Goal: Transaction & Acquisition: Purchase product/service

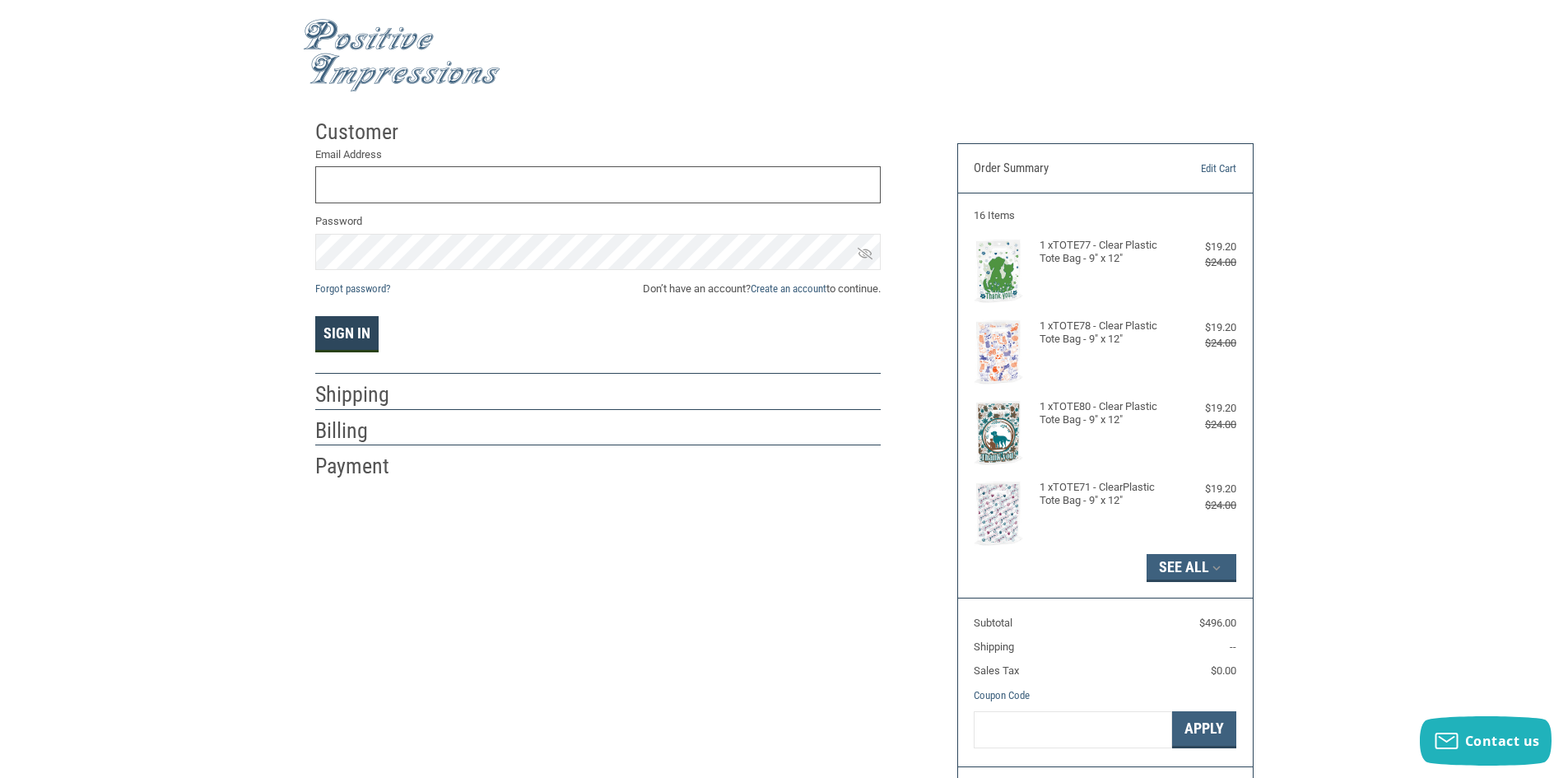
type input "[EMAIL_ADDRESS][DOMAIN_NAME]"
click at [356, 323] on button "Sign In" at bounding box center [347, 334] width 63 height 36
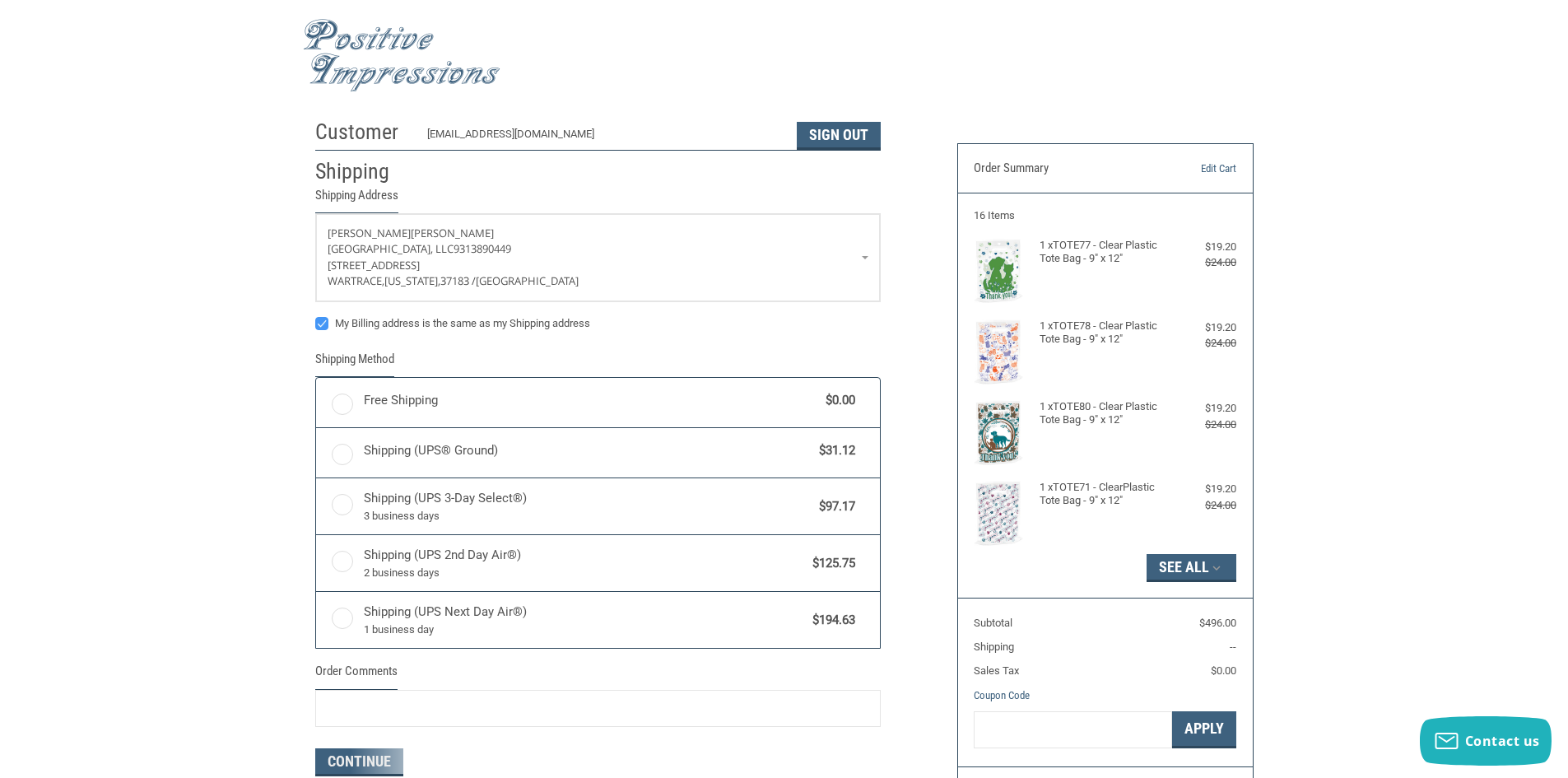
radio input "true"
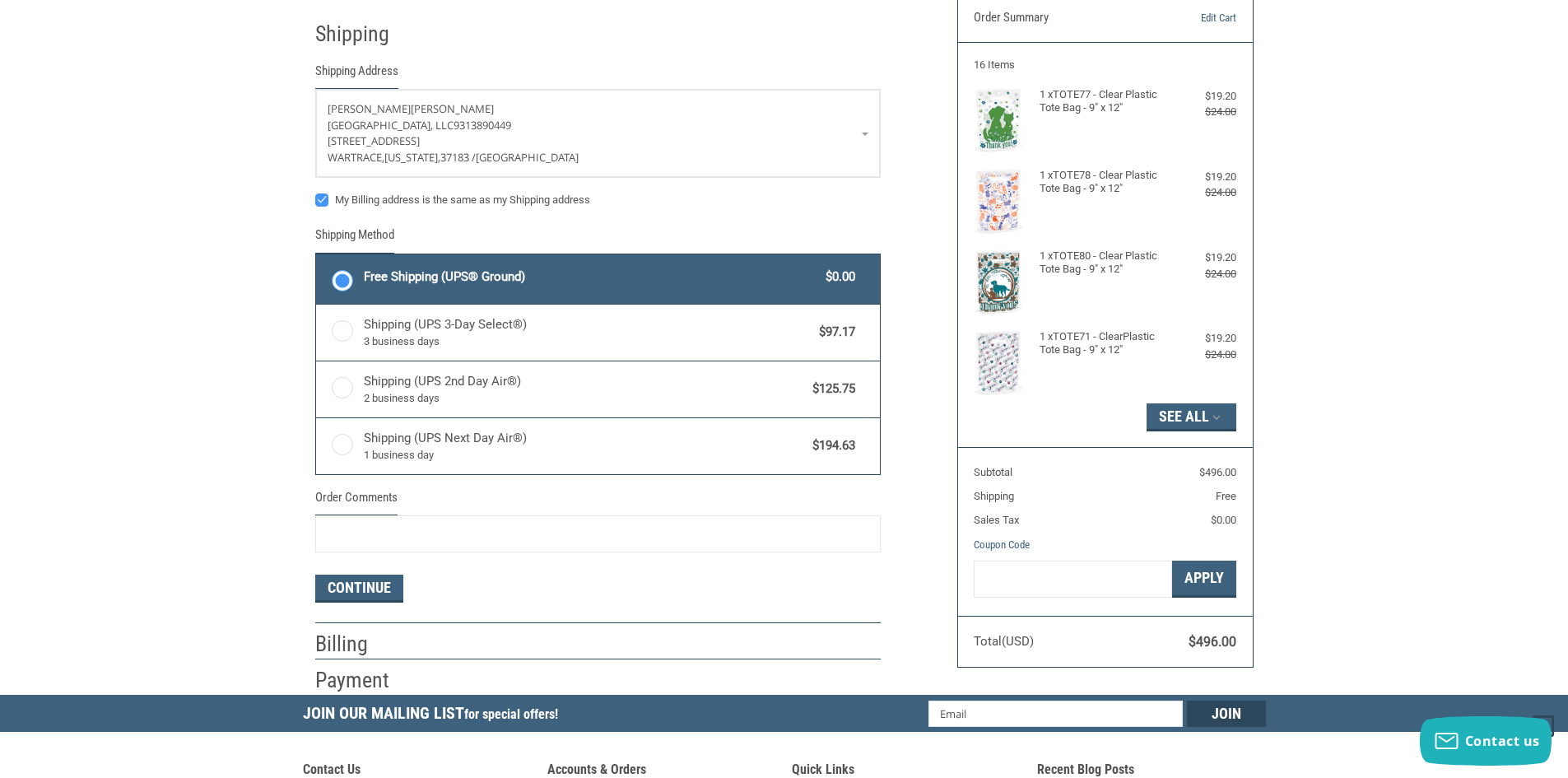
scroll to position [164, 0]
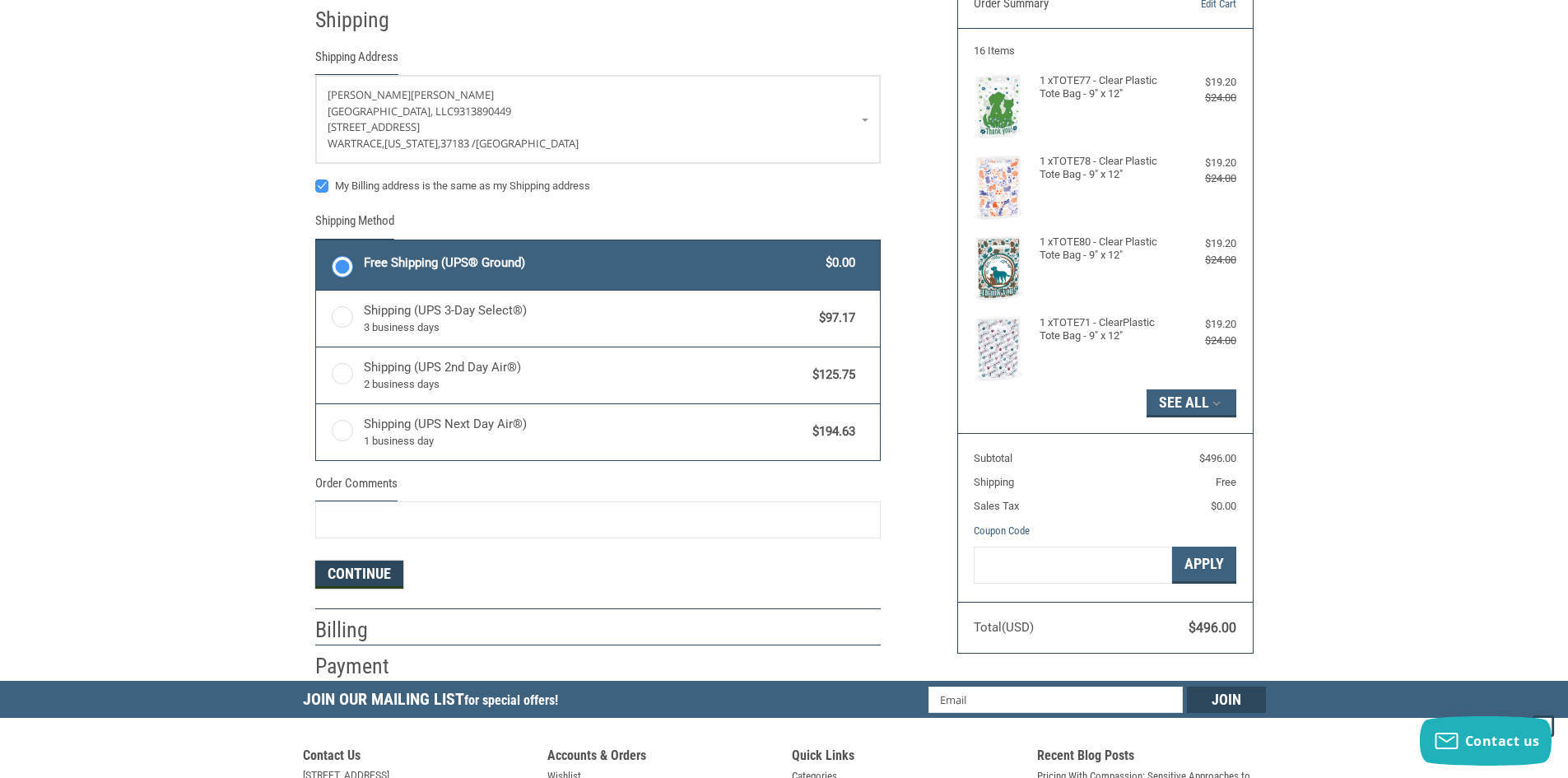
click at [355, 573] on button "Continue" at bounding box center [359, 574] width 88 height 28
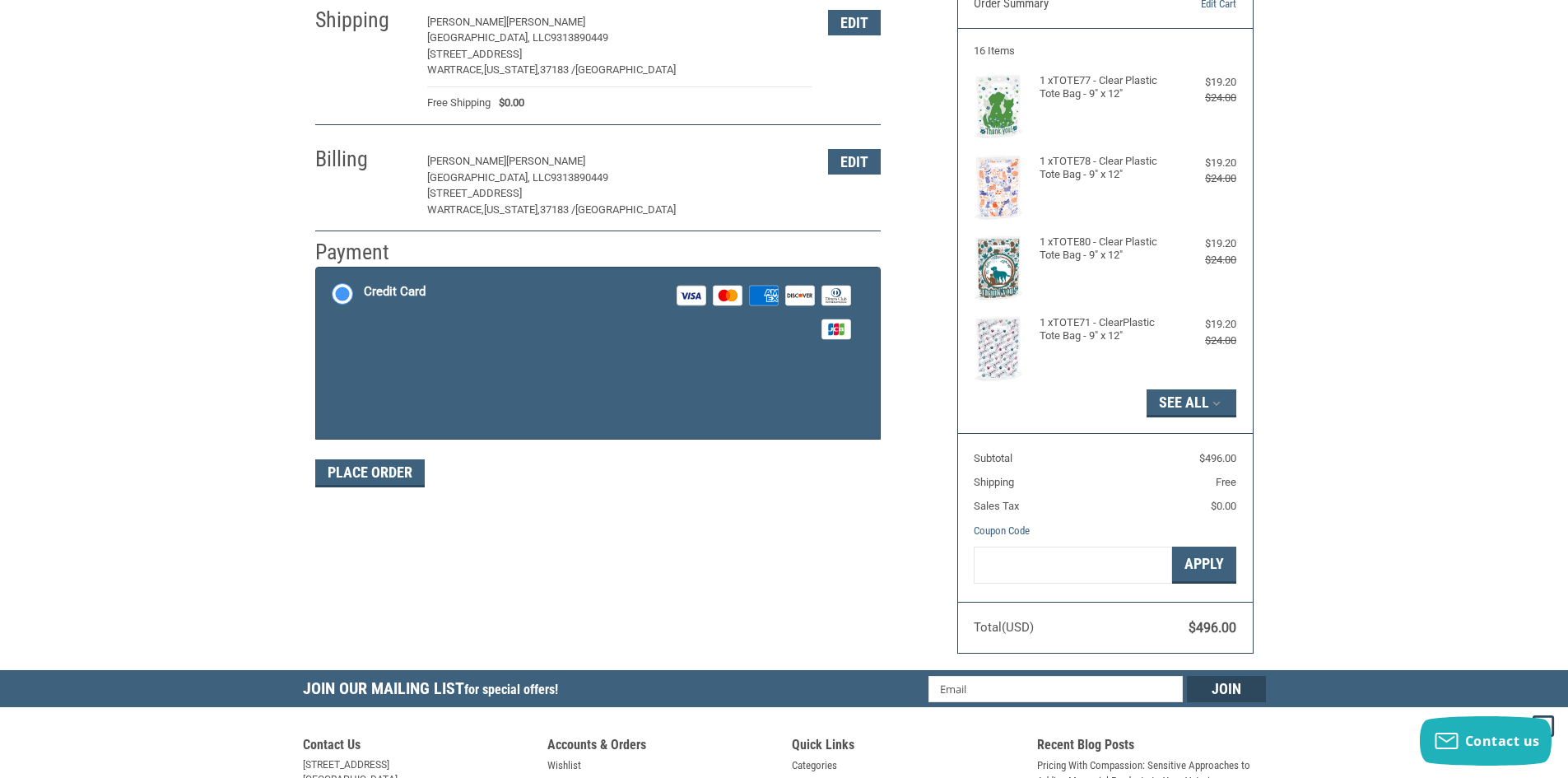
scroll to position [167, 0]
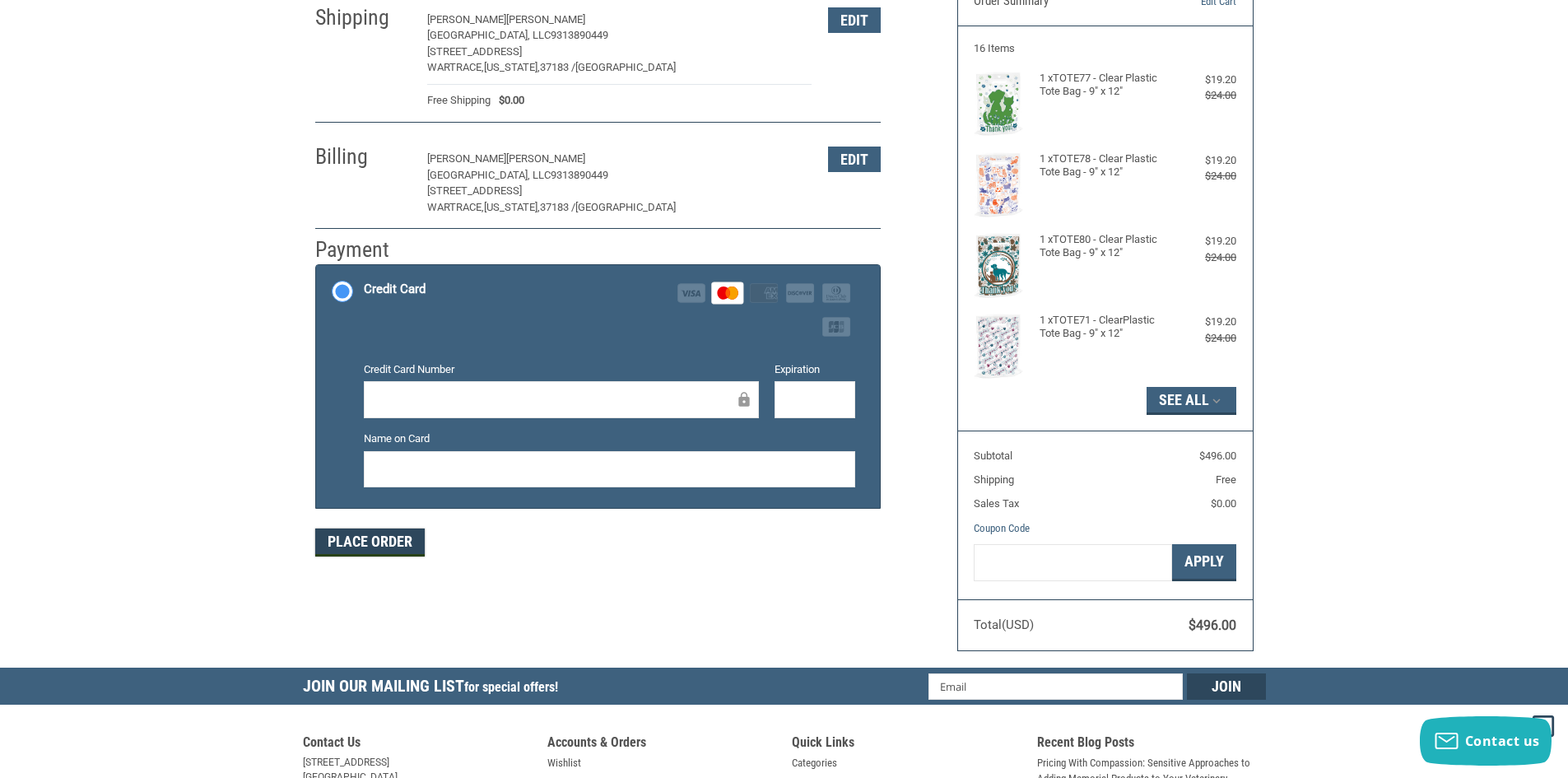
click at [376, 541] on button "Place Order" at bounding box center [370, 541] width 110 height 28
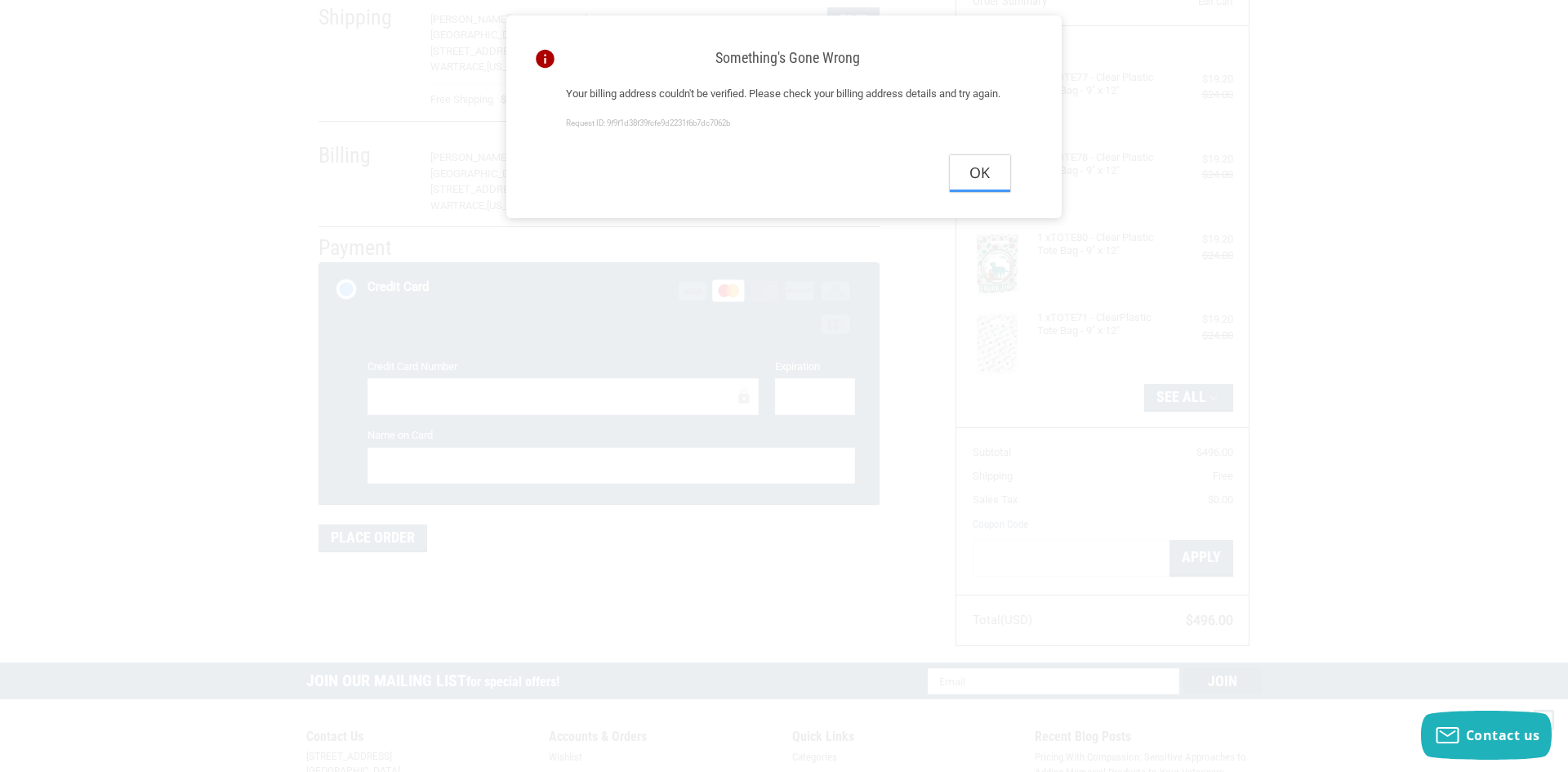
click at [970, 192] on button "Ok" at bounding box center [981, 173] width 61 height 37
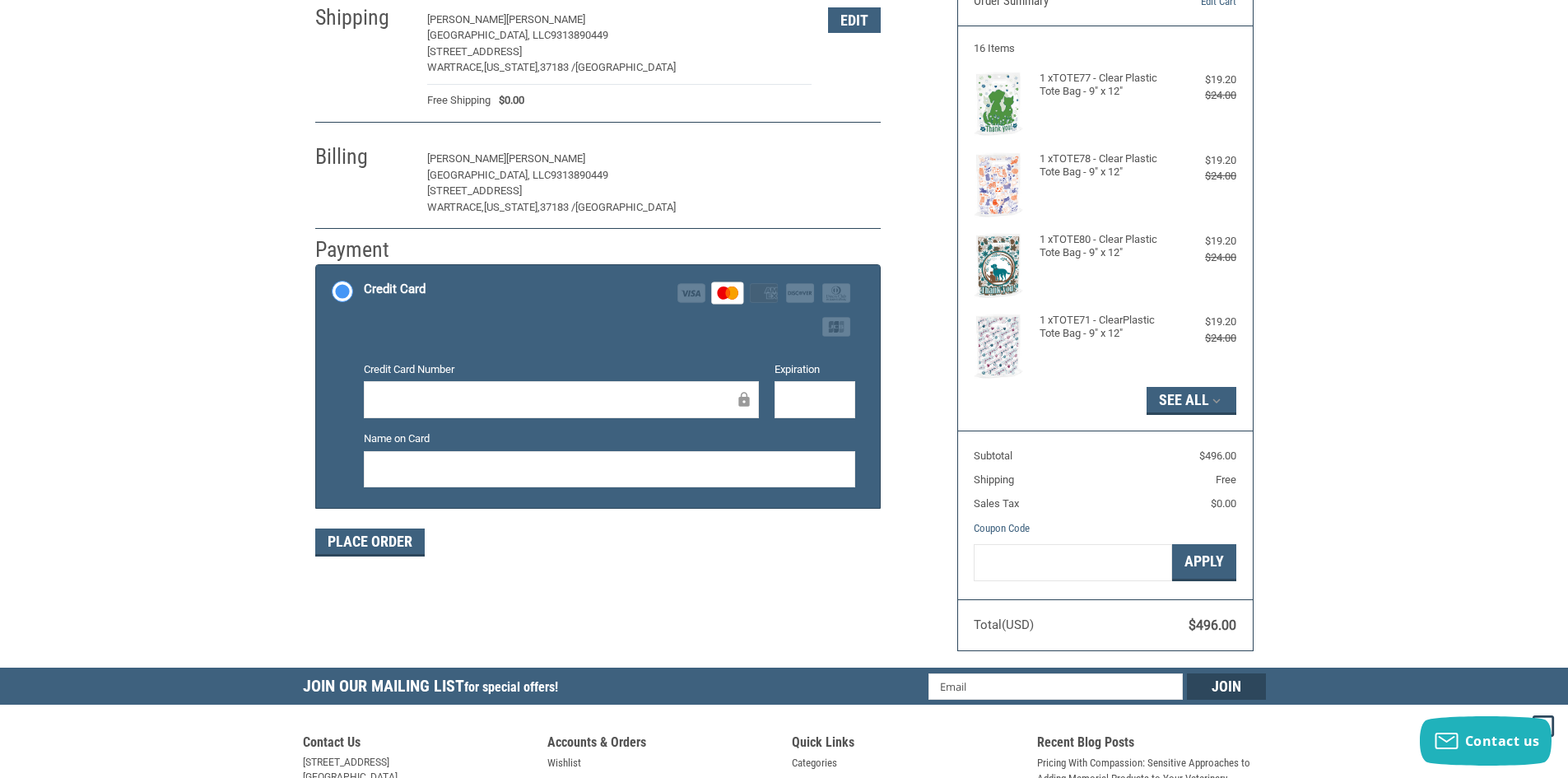
click at [842, 158] on button "Edit" at bounding box center [854, 158] width 53 height 26
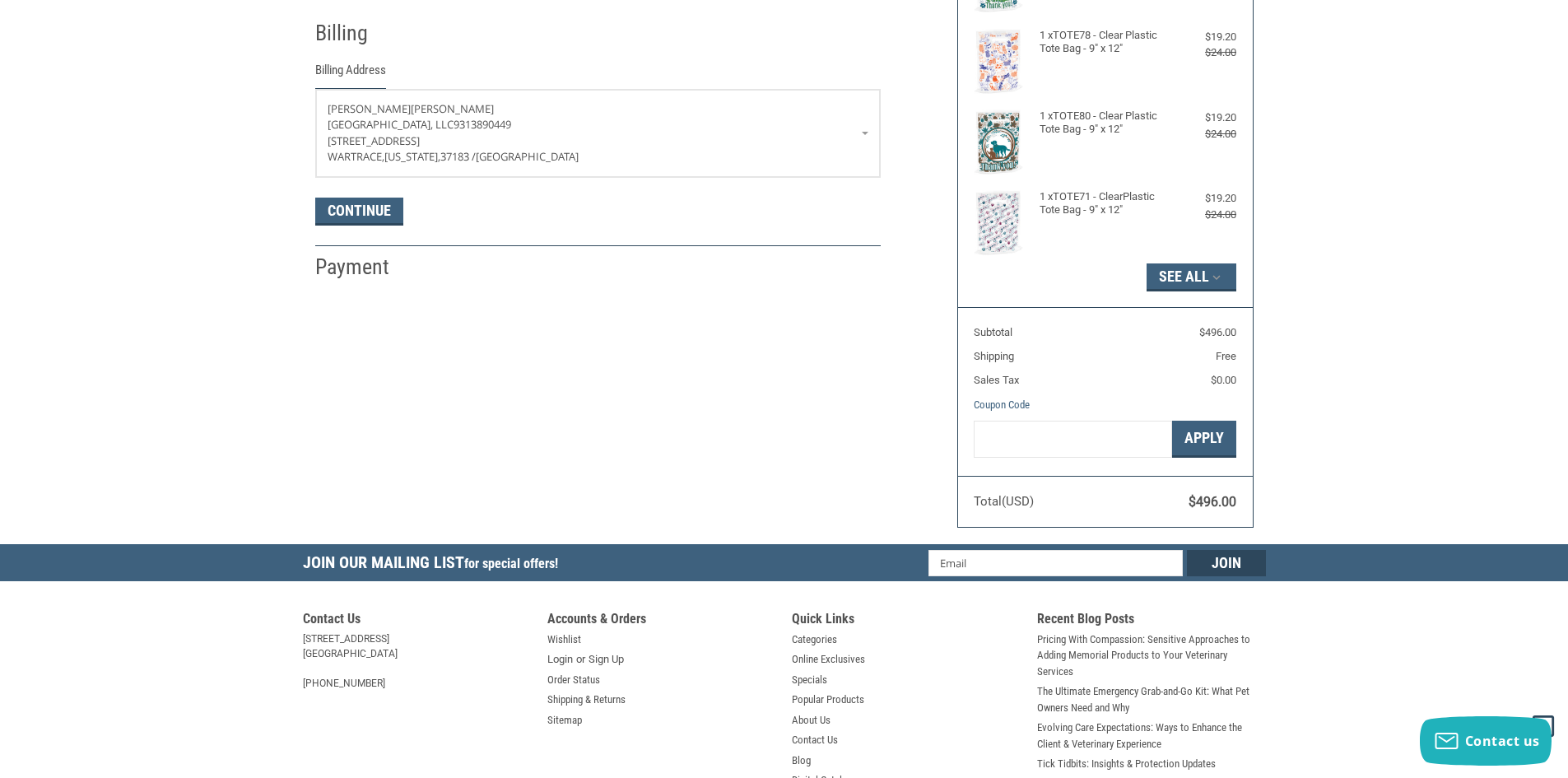
scroll to position [208, 0]
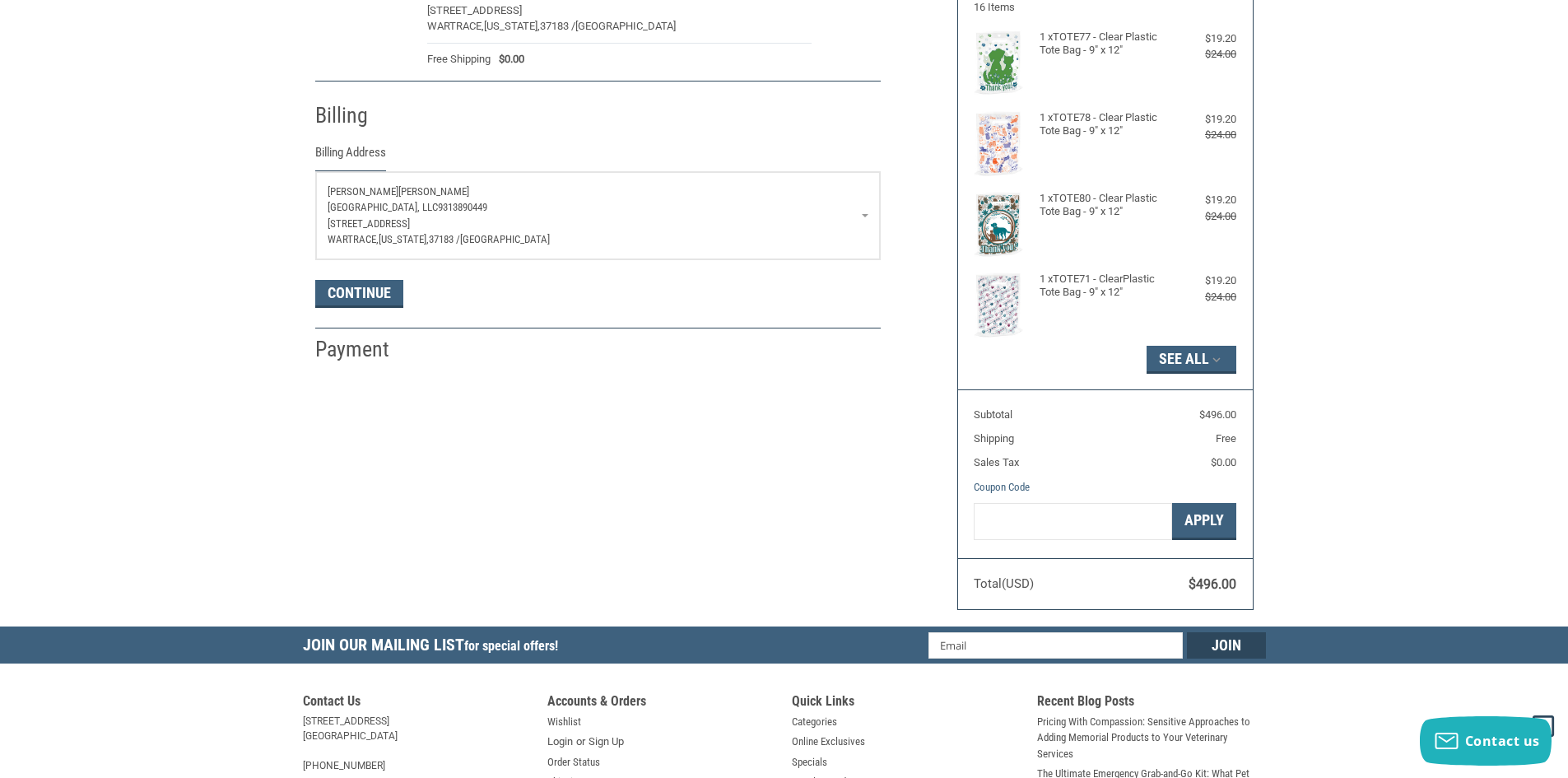
click at [487, 212] on span "9313890449" at bounding box center [463, 206] width 50 height 12
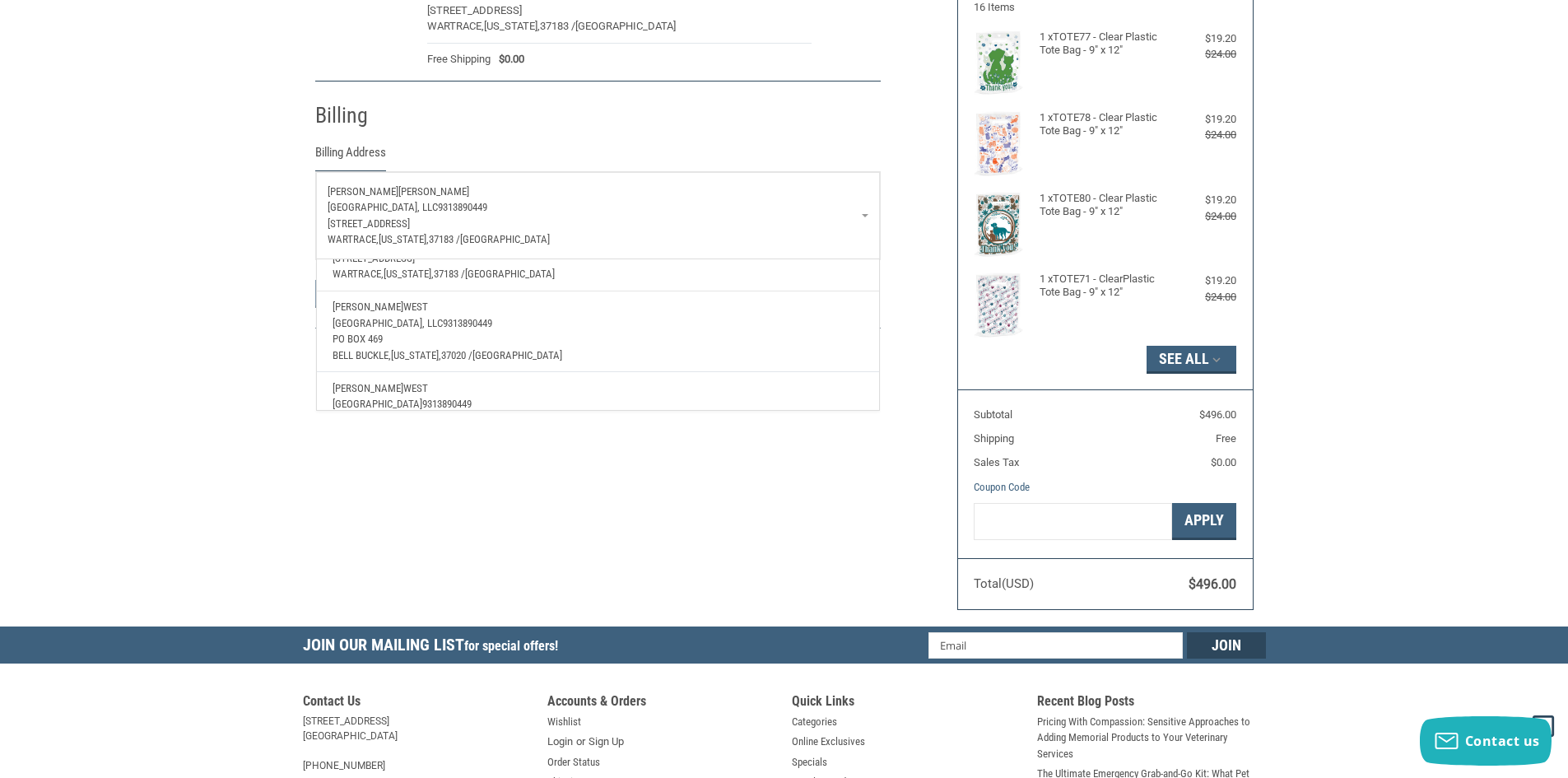
scroll to position [164, 0]
click at [636, 331] on p "[STREET_ADDRESS]" at bounding box center [597, 338] width 530 height 16
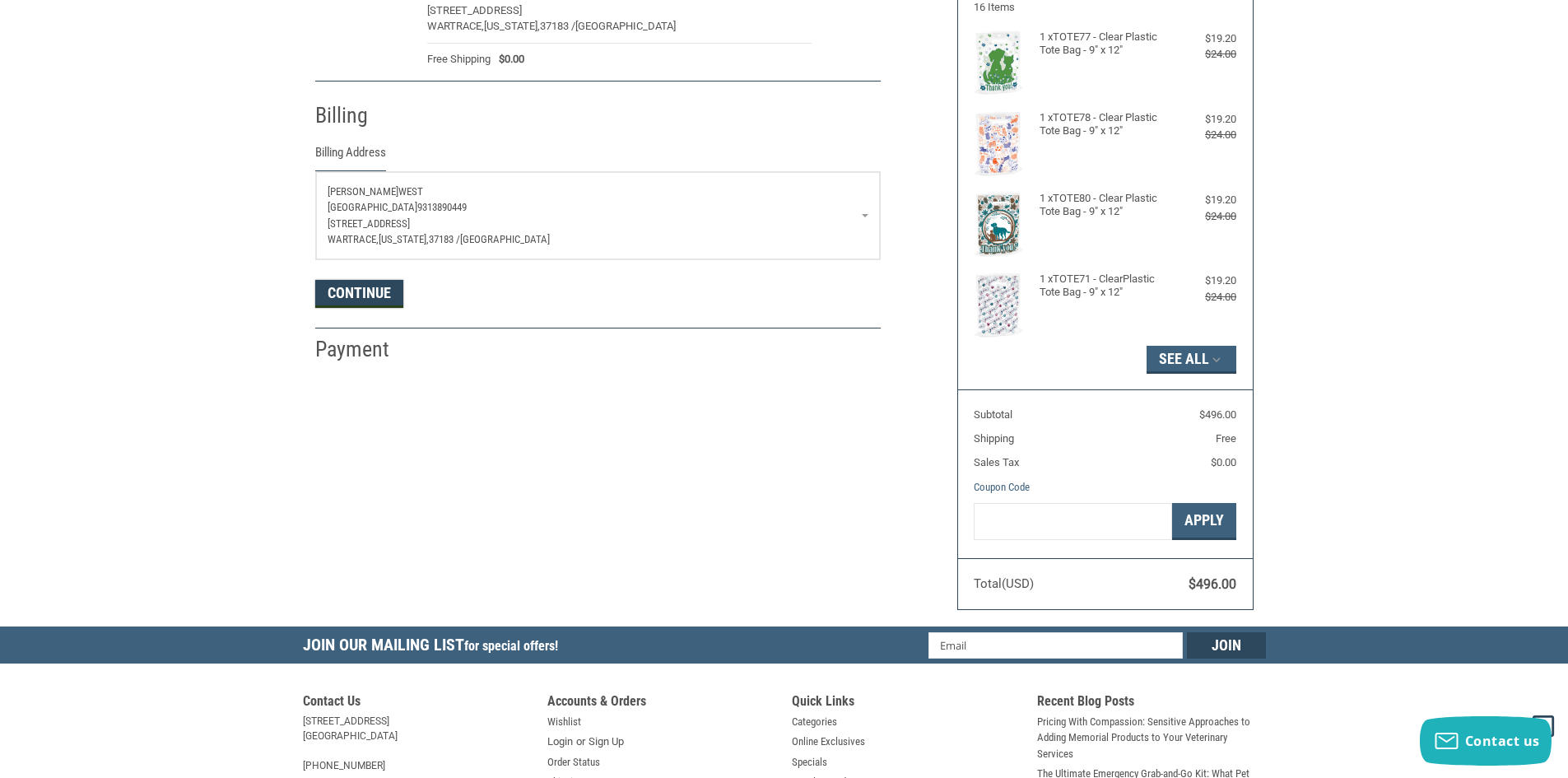
click at [343, 302] on button "Continue" at bounding box center [359, 293] width 88 height 28
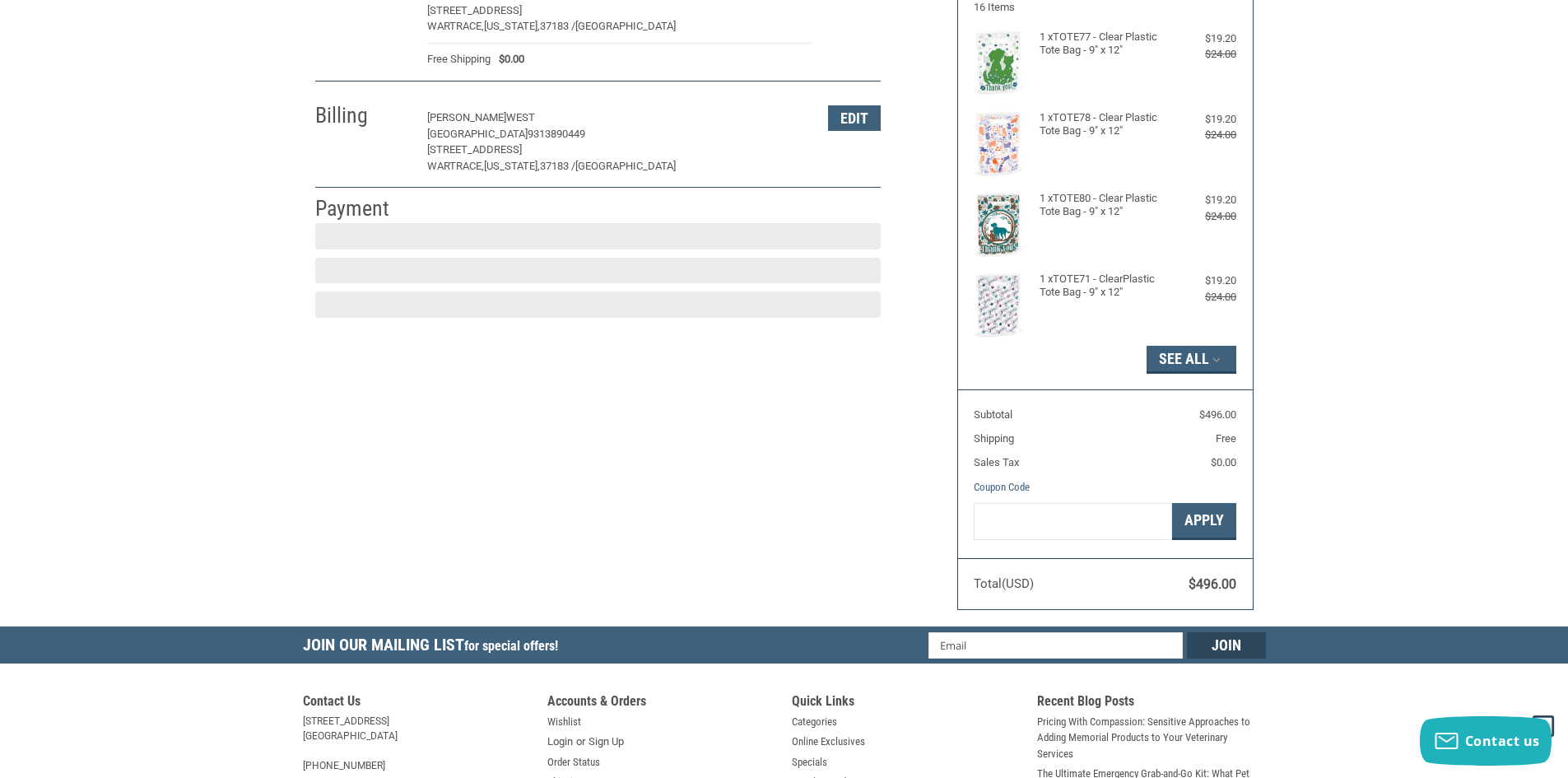
scroll to position [242, 0]
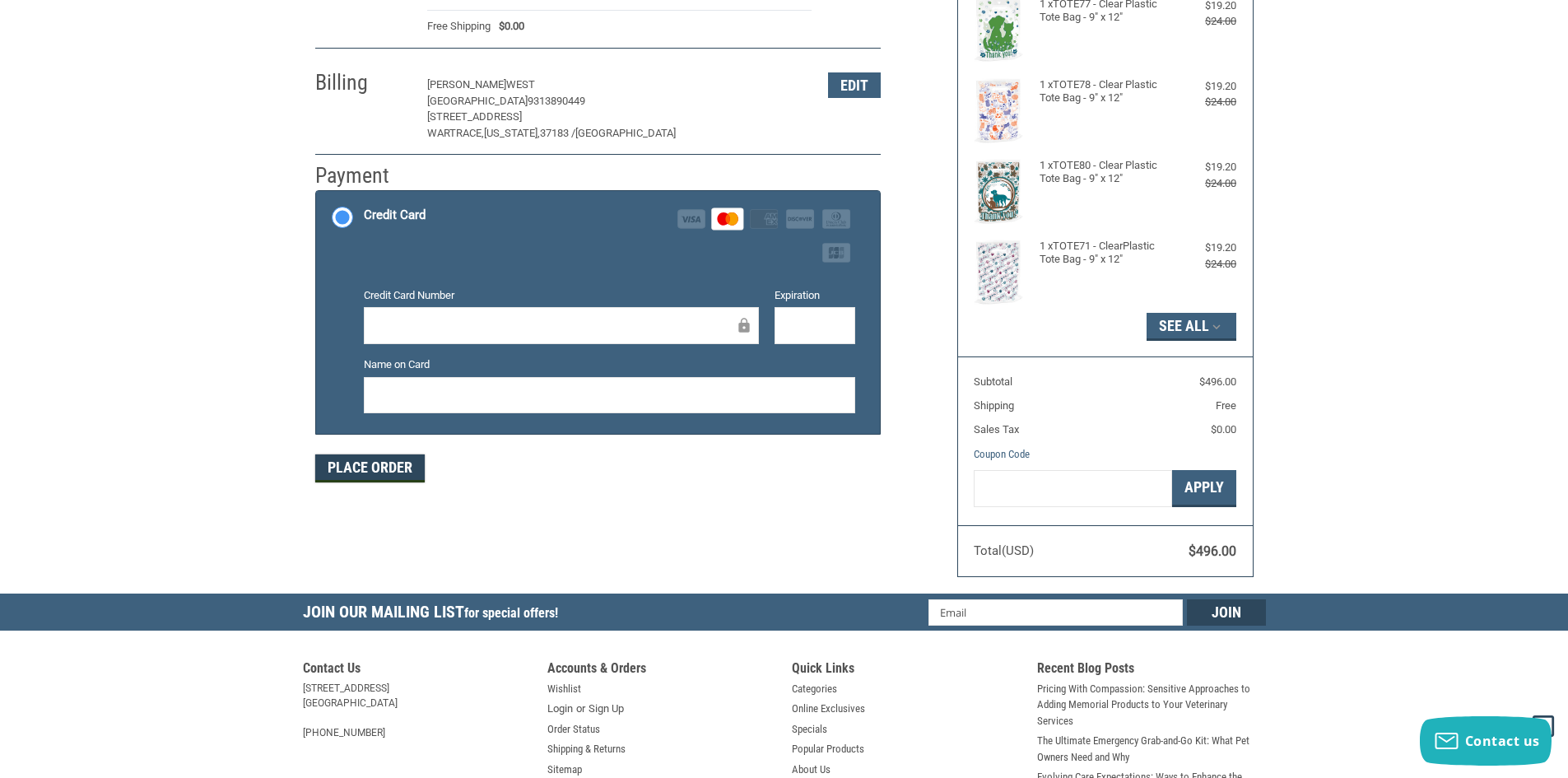
click at [363, 470] on button "Place Order" at bounding box center [370, 468] width 110 height 28
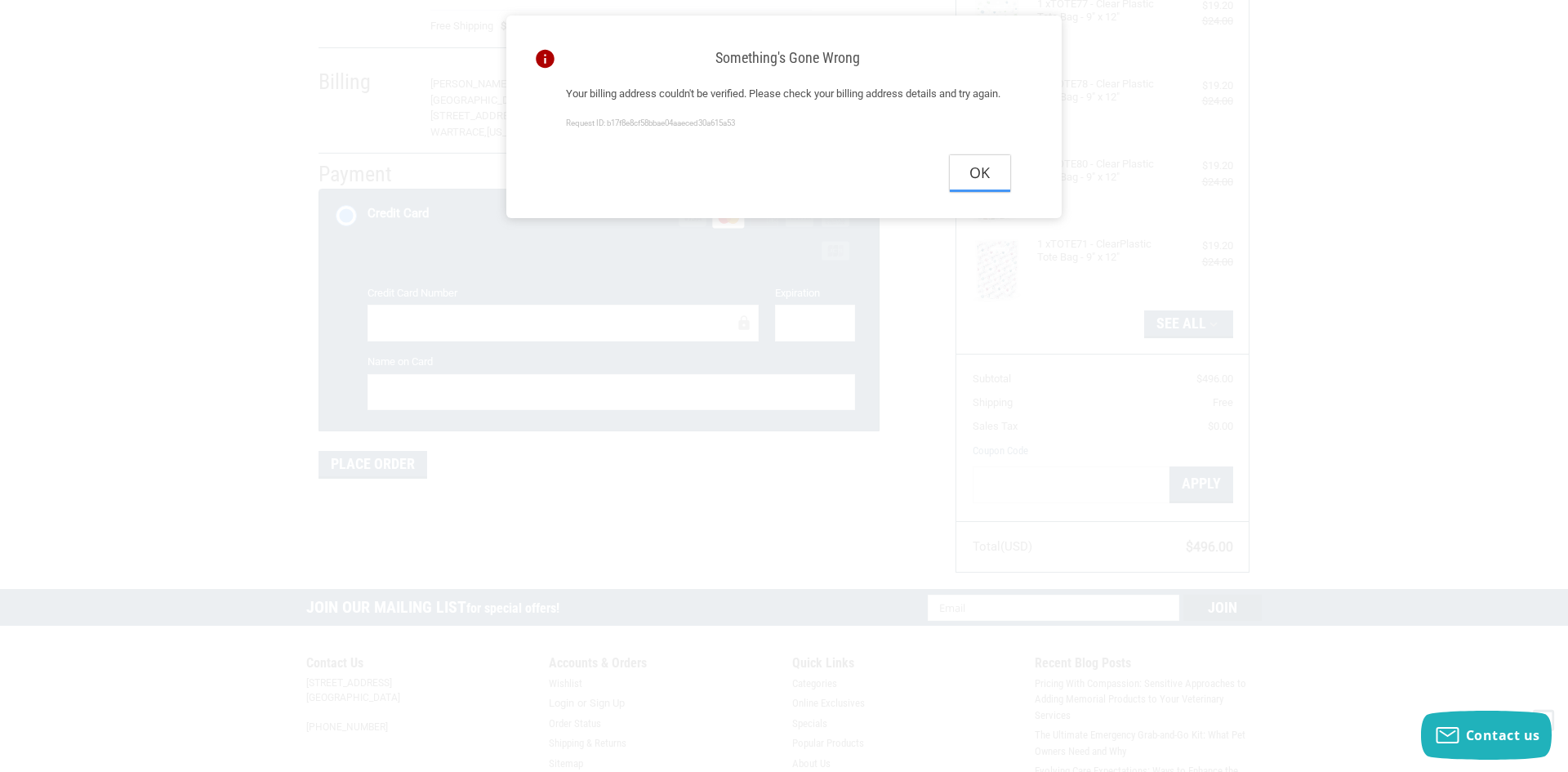
click at [1005, 179] on button "Ok" at bounding box center [981, 173] width 61 height 37
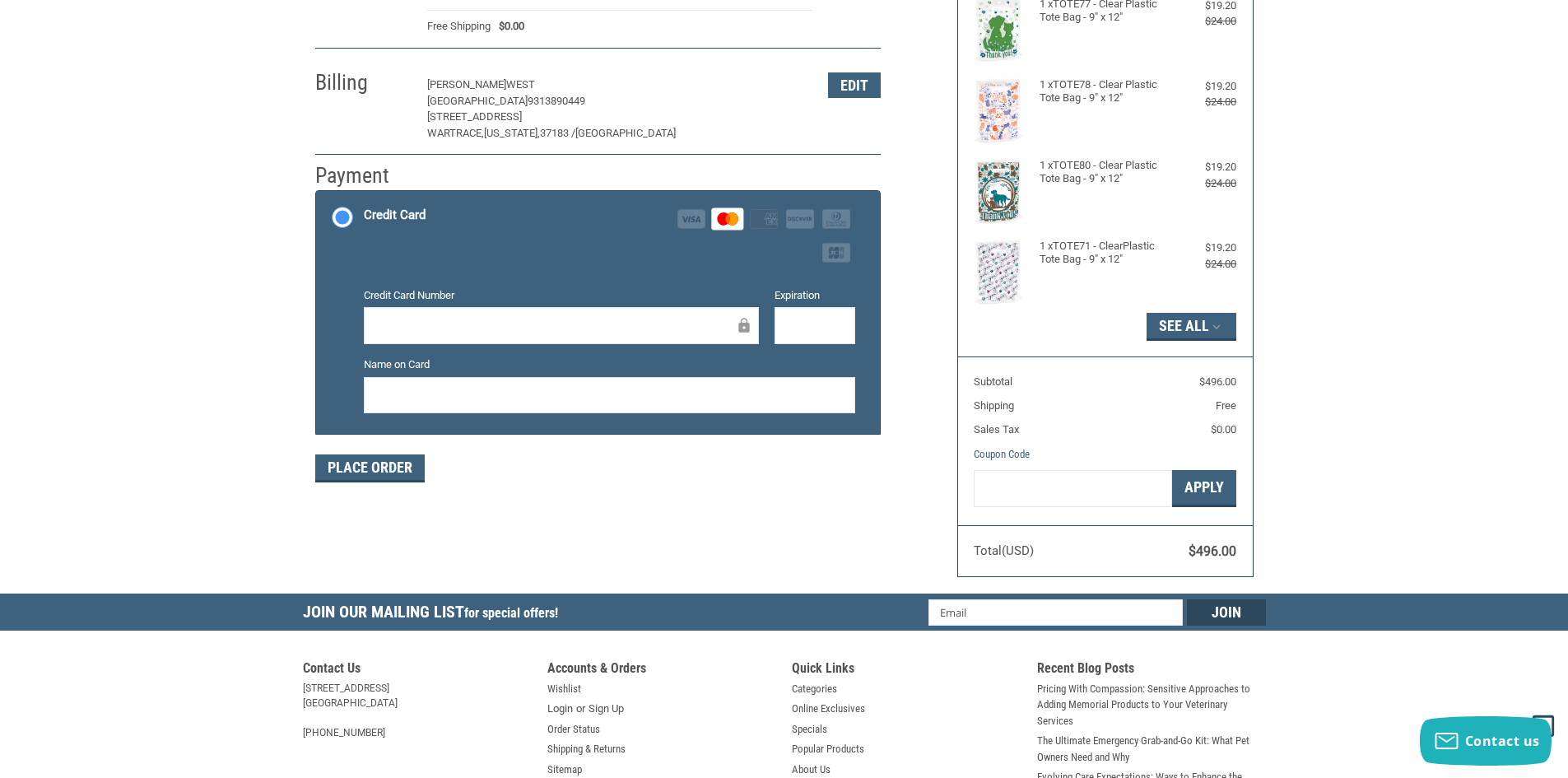
click at [582, 93] on p "[GEOGRAPHIC_DATA] 9313890449" at bounding box center [619, 100] width 385 height 16
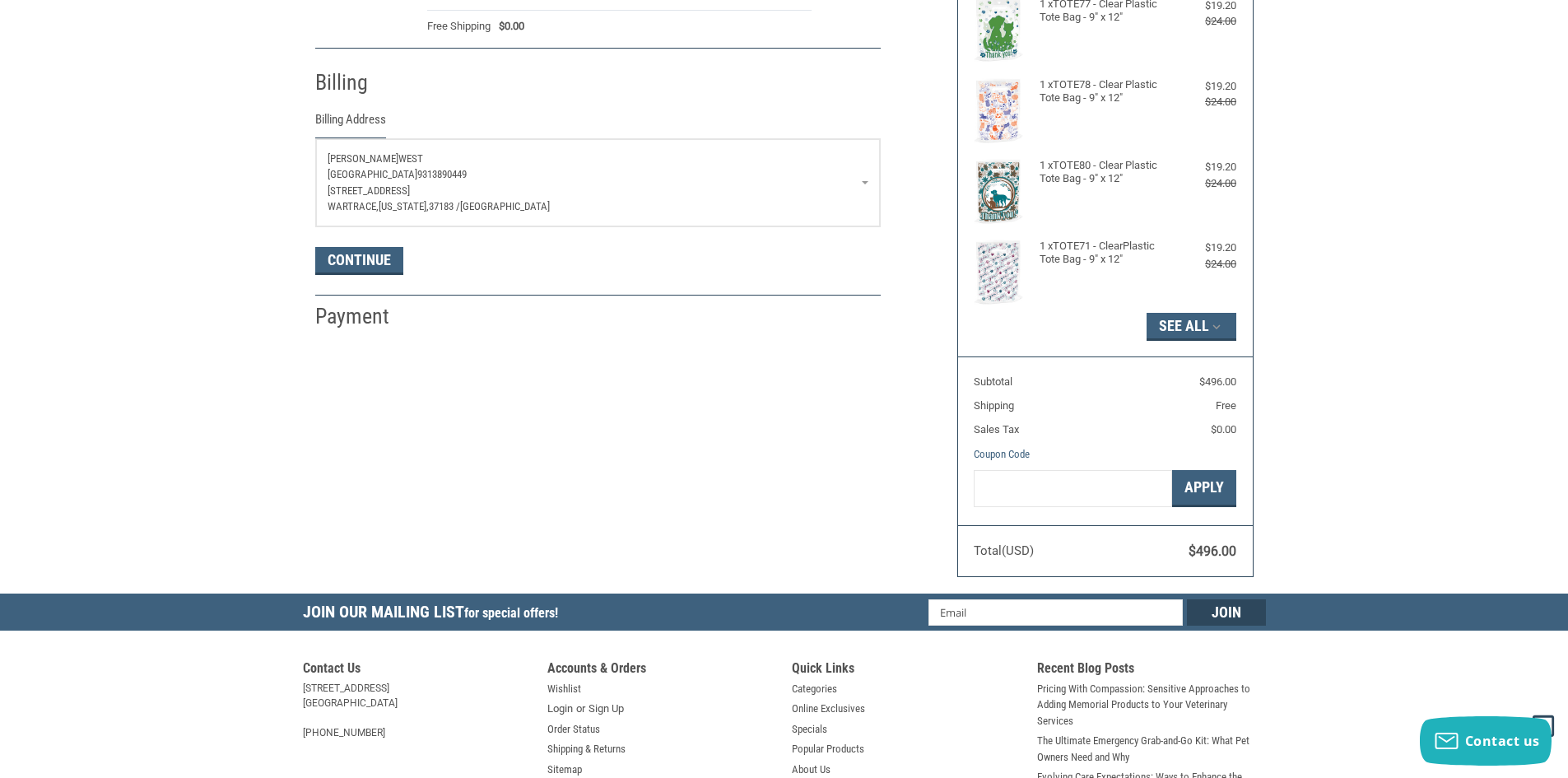
scroll to position [290, 0]
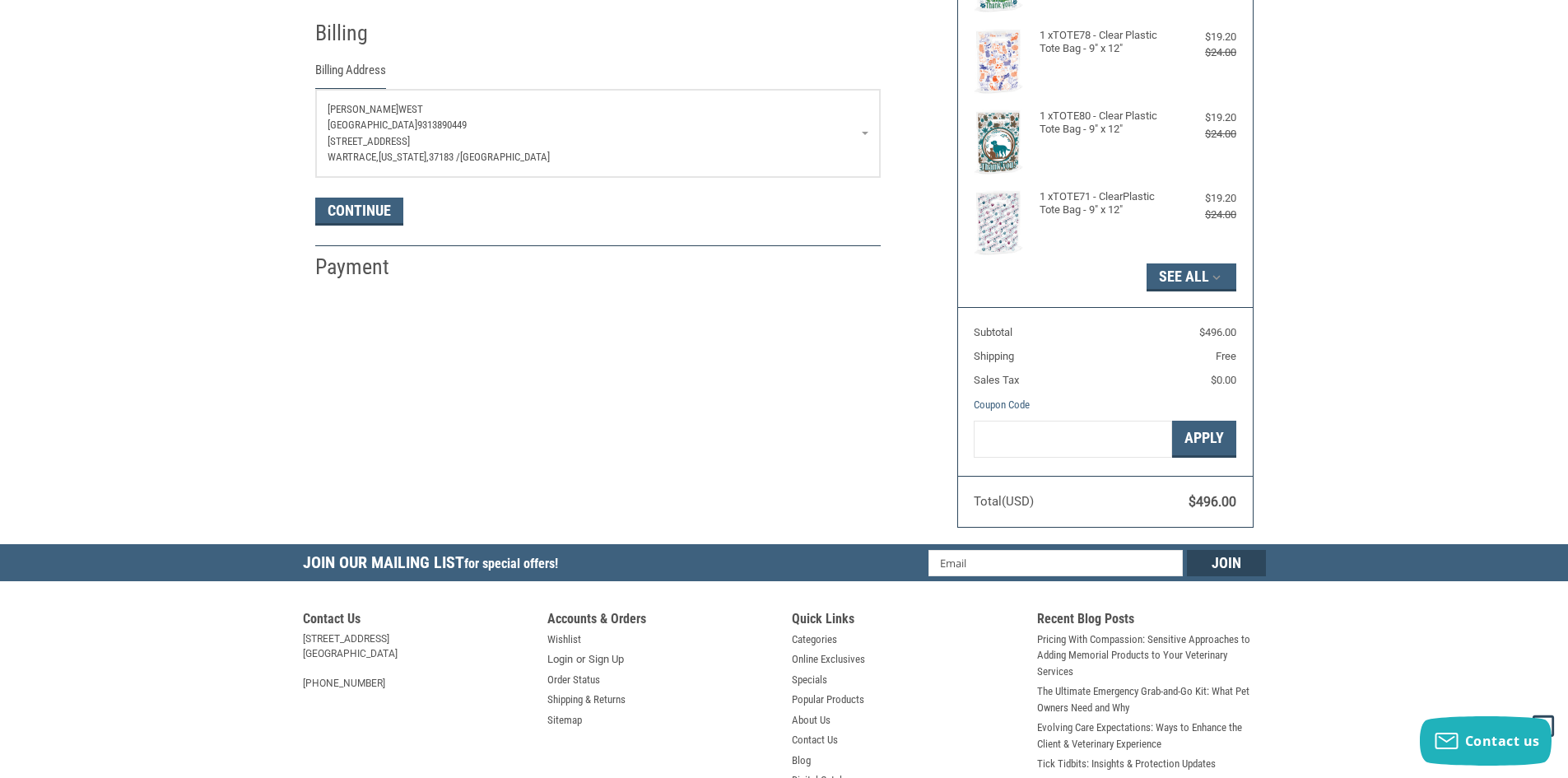
click at [595, 143] on p "[STREET_ADDRESS]" at bounding box center [598, 141] width 540 height 16
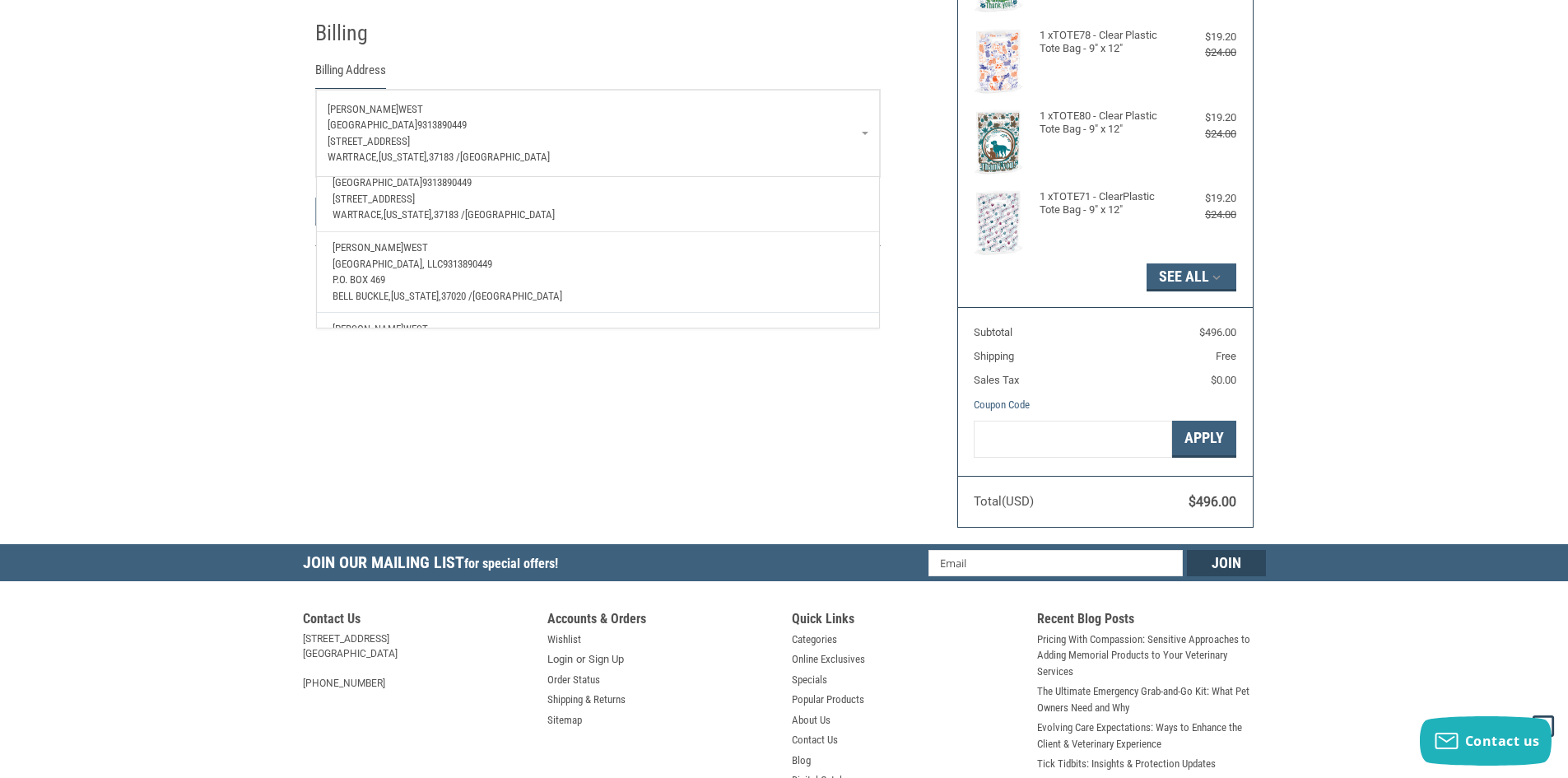
scroll to position [247, 0]
click at [622, 255] on p "P.O. Box 469" at bounding box center [597, 254] width 530 height 16
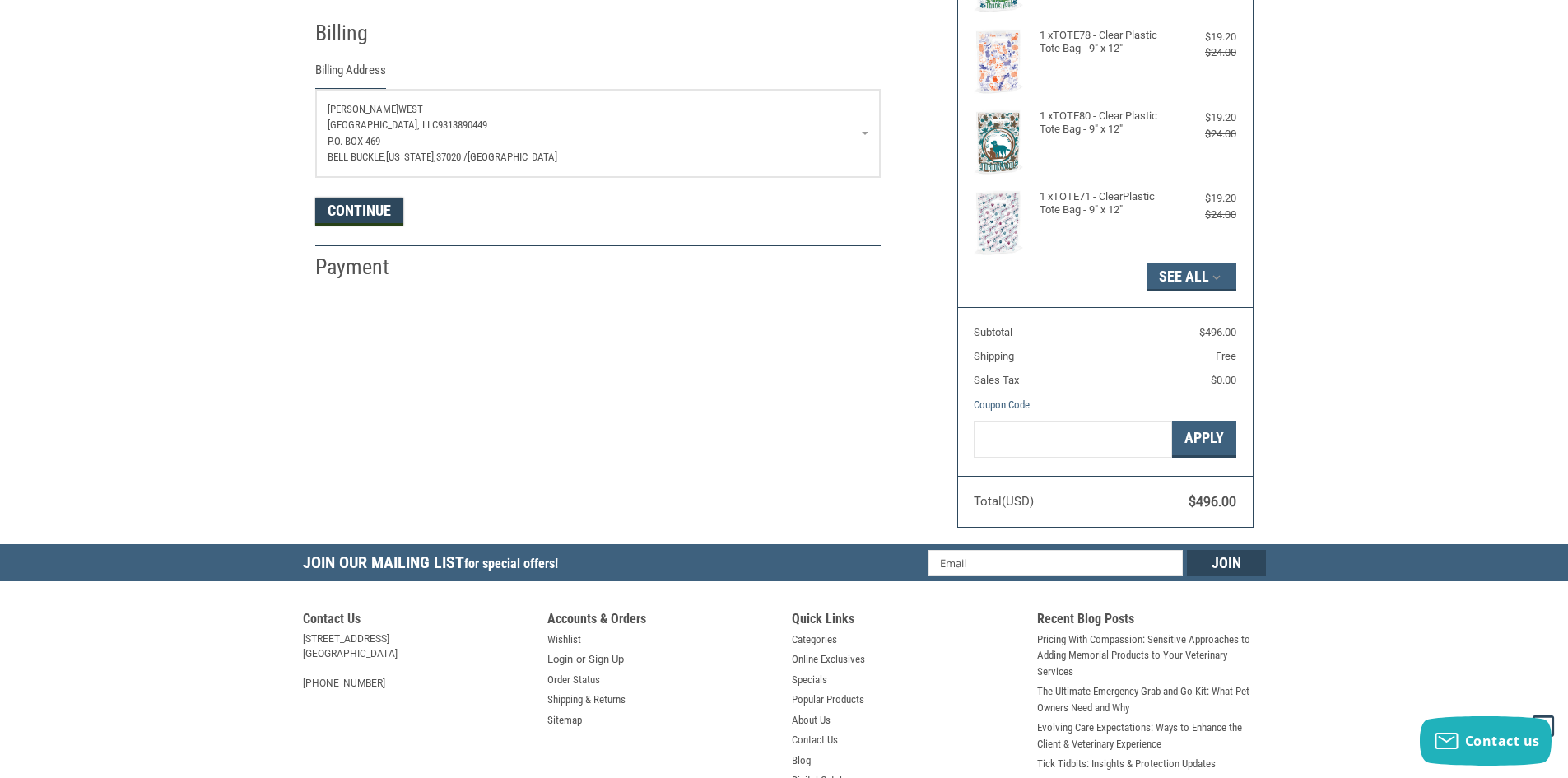
click at [350, 210] on button "Continue" at bounding box center [359, 211] width 88 height 28
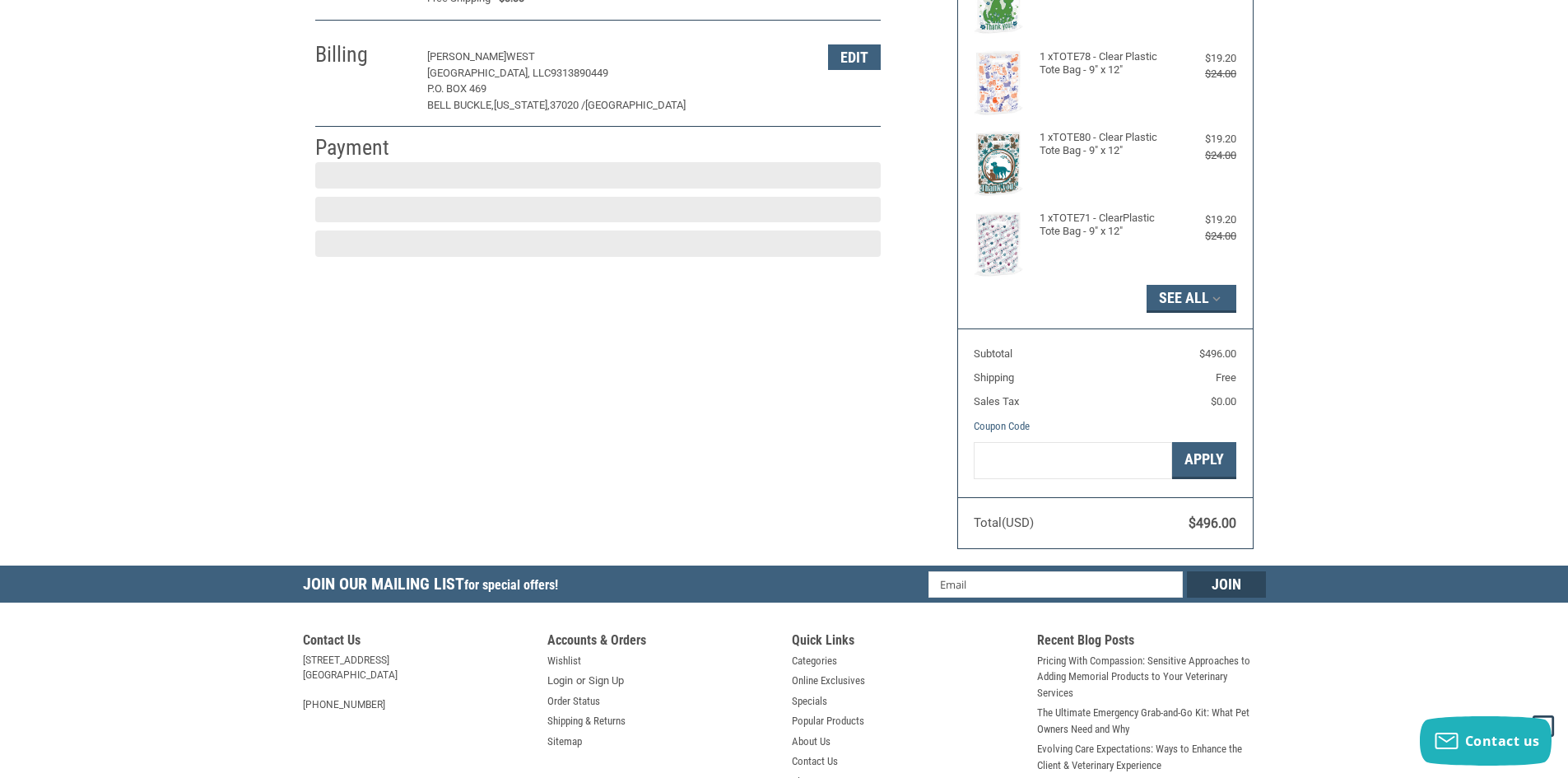
scroll to position [242, 0]
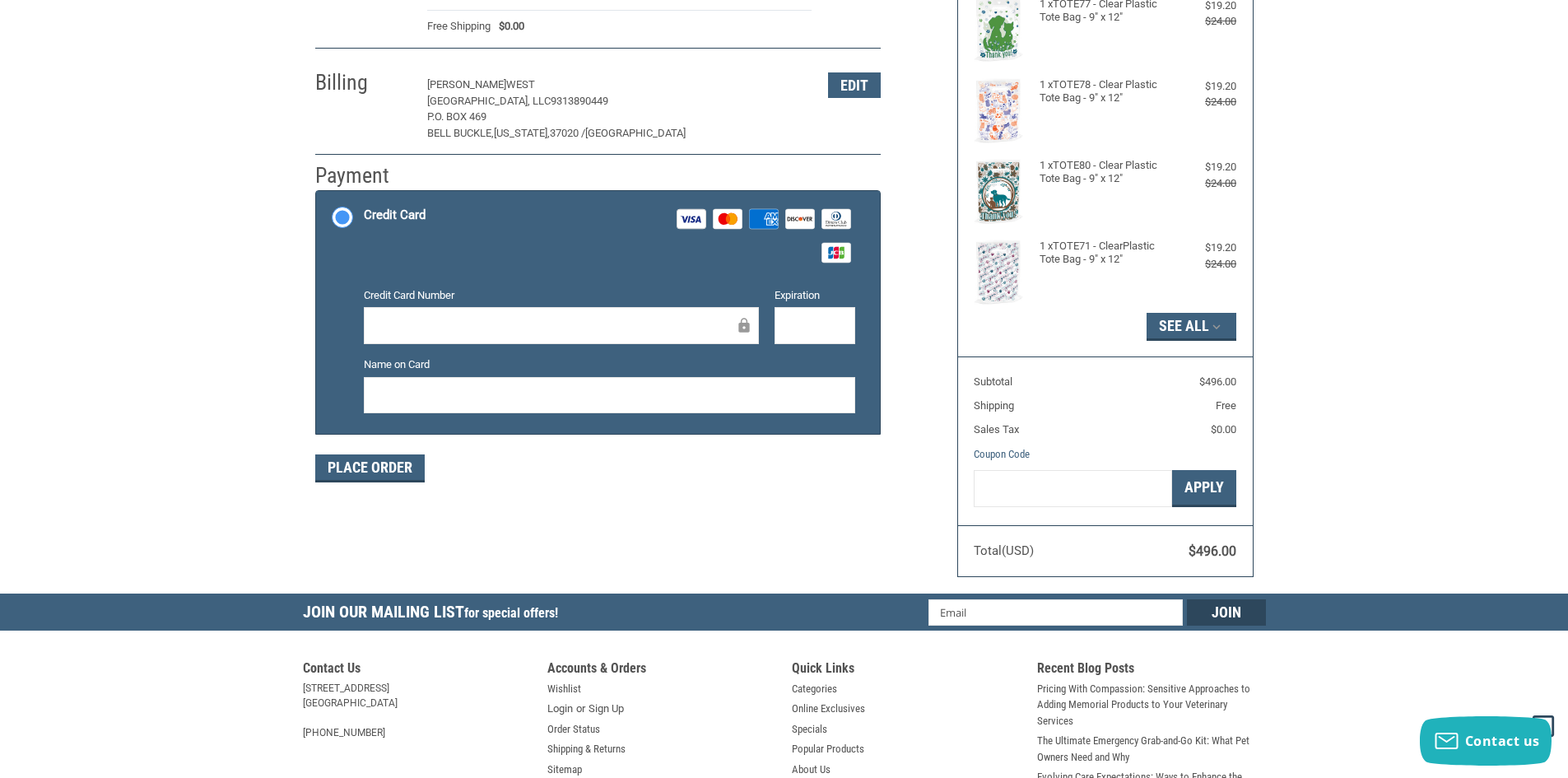
drag, startPoint x: 490, startPoint y: 310, endPoint x: 453, endPoint y: 336, distance: 45.2
click at [487, 313] on div at bounding box center [562, 326] width 395 height 37
click at [449, 337] on div at bounding box center [562, 326] width 395 height 37
click at [344, 466] on button "Place Order" at bounding box center [370, 468] width 110 height 28
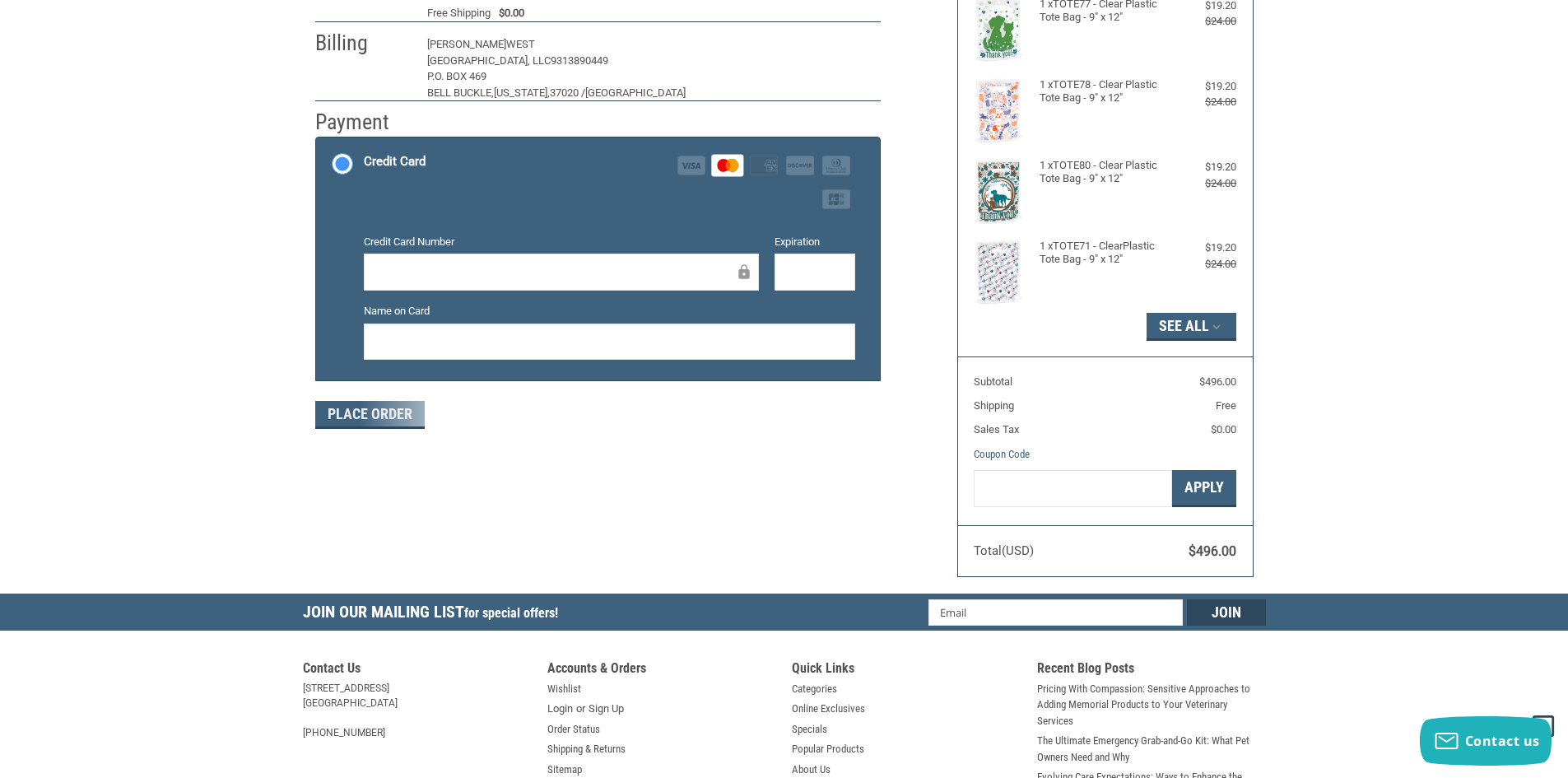
scroll to position [170, 0]
